Goal: Task Accomplishment & Management: Manage account settings

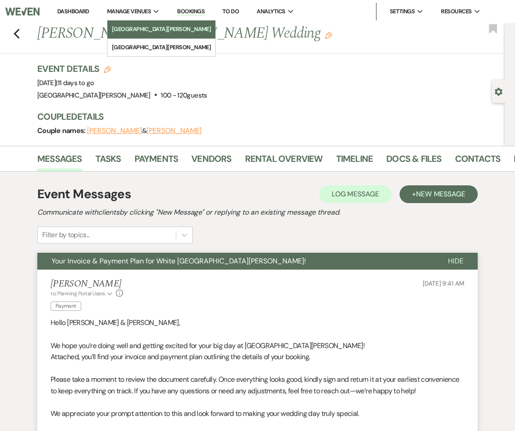
click at [138, 27] on li "[GEOGRAPHIC_DATA][PERSON_NAME]" at bounding box center [161, 29] width 99 height 9
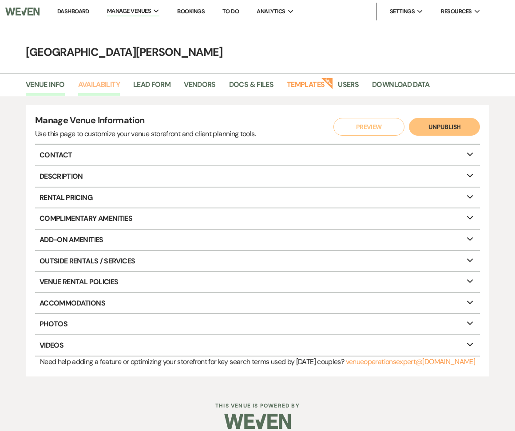
click at [79, 81] on link "Availability" at bounding box center [99, 87] width 42 height 17
select select "3"
select select "2026"
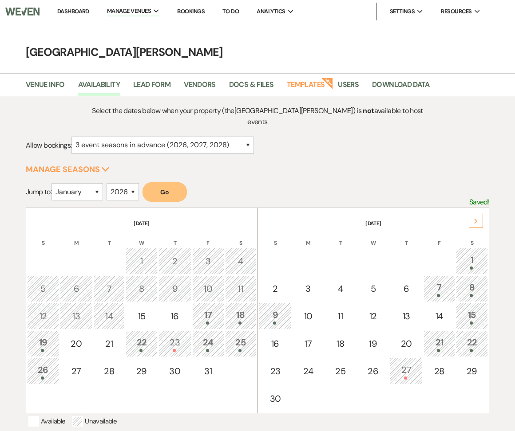
click at [473, 98] on div "Select the dates below when your property (the [GEOGRAPHIC_DATA][PERSON_NAME] )…" at bounding box center [257, 310] width 515 height 428
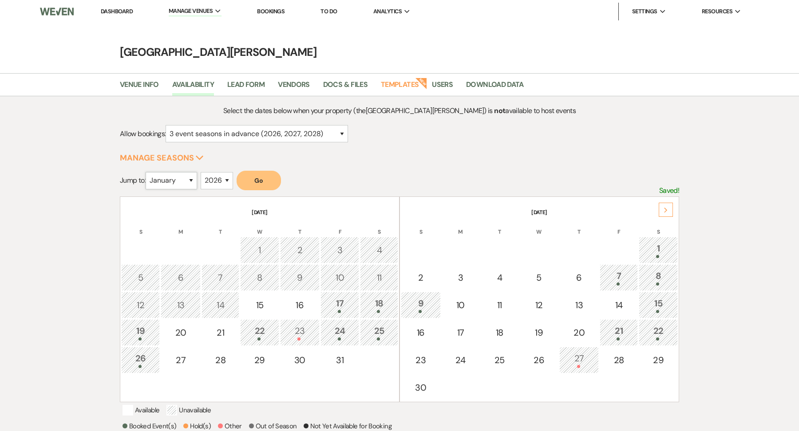
click at [188, 178] on select "January February March April May June July August September October November De…" at bounding box center [171, 180] width 51 height 17
select select "10"
click at [147, 172] on select "January February March April May June July August September October November De…" at bounding box center [171, 180] width 51 height 17
click at [257, 183] on button "Go" at bounding box center [259, 181] width 44 height 20
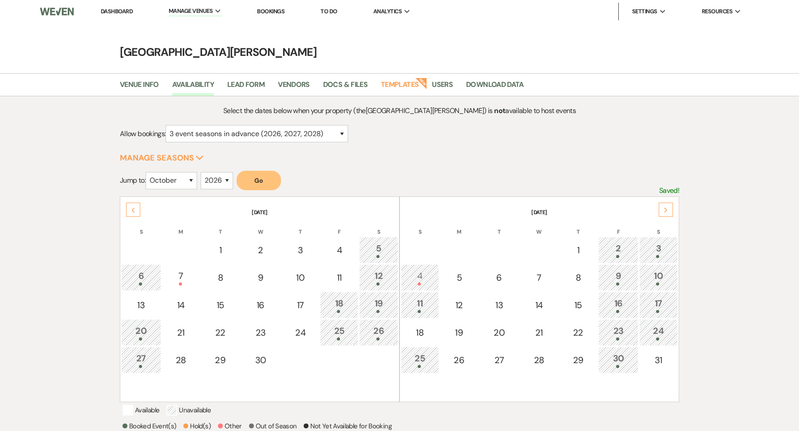
click at [420, 277] on div "4" at bounding box center [420, 277] width 28 height 16
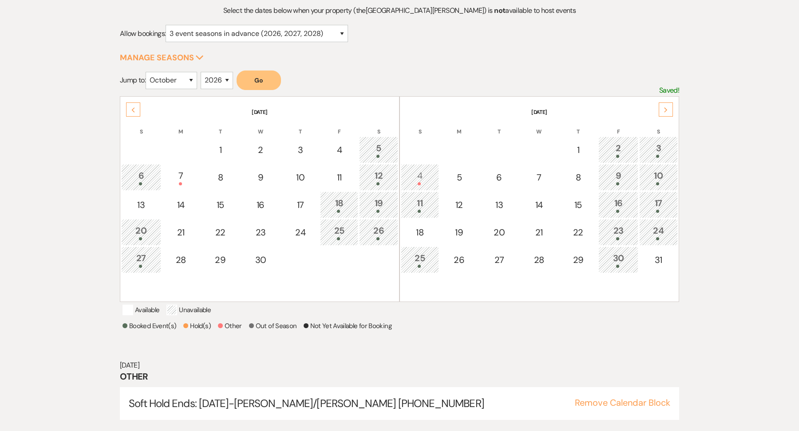
scroll to position [119, 0]
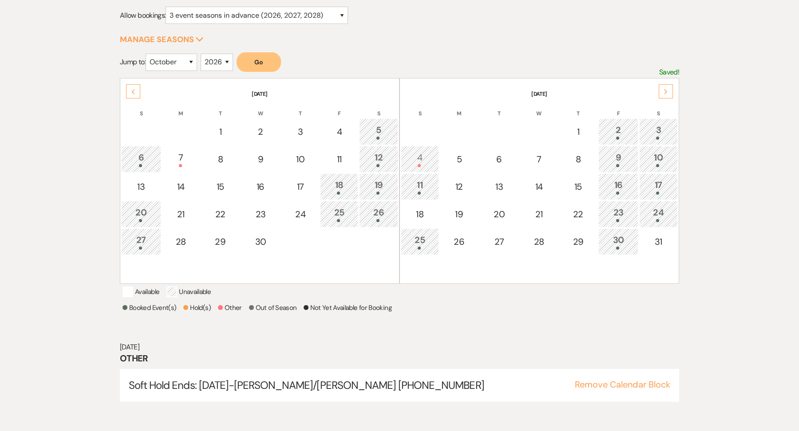
click at [514, 89] on icon "Next" at bounding box center [666, 91] width 4 height 5
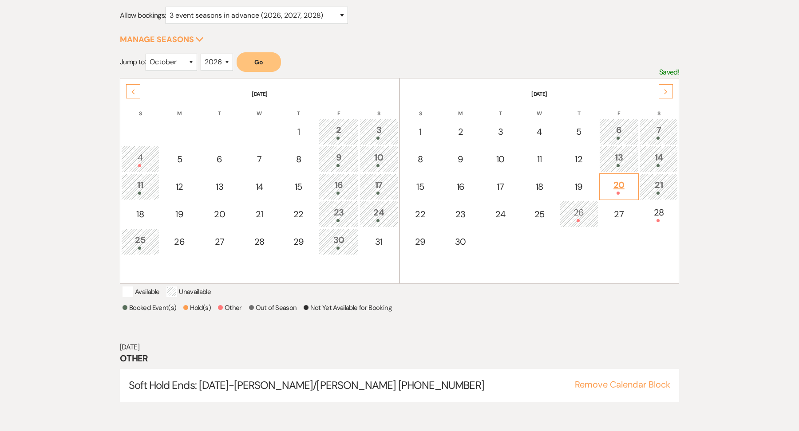
click at [514, 195] on td "20" at bounding box center [619, 187] width 40 height 27
click at [514, 211] on div "28" at bounding box center [658, 214] width 29 height 16
click at [514, 218] on div "27" at bounding box center [619, 214] width 30 height 13
select select "other"
select select "false"
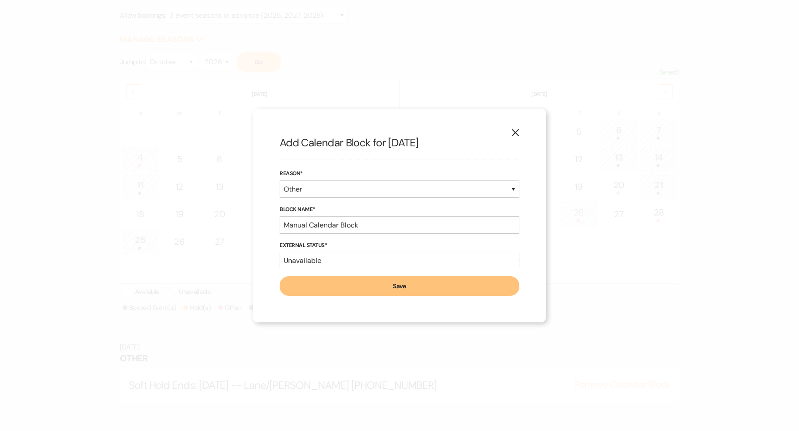
click at [514, 139] on button "X" at bounding box center [515, 133] width 13 height 16
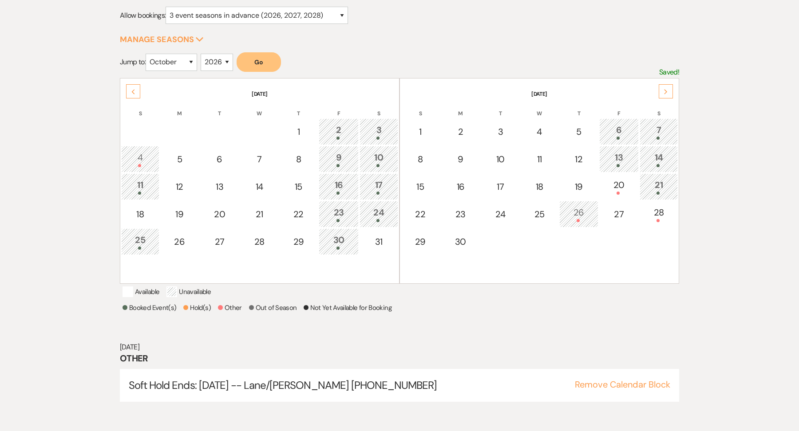
click at [514, 94] on div "Next" at bounding box center [666, 91] width 14 height 14
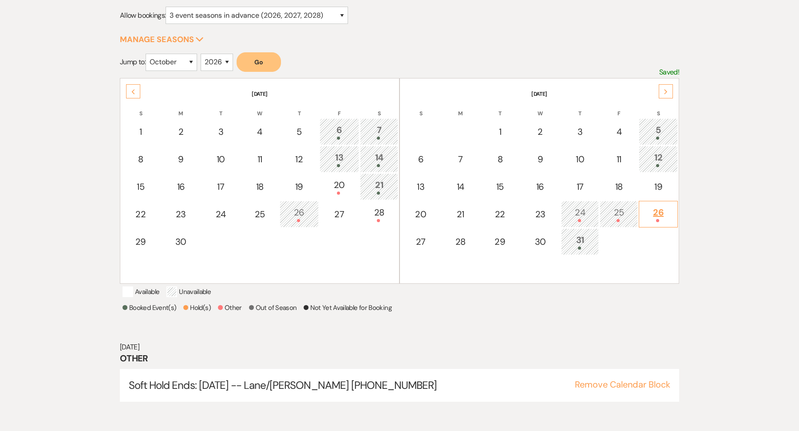
click at [514, 215] on div "26" at bounding box center [658, 214] width 29 height 16
click at [514, 96] on div "Next" at bounding box center [666, 91] width 14 height 14
